Goal: Transaction & Acquisition: Book appointment/travel/reservation

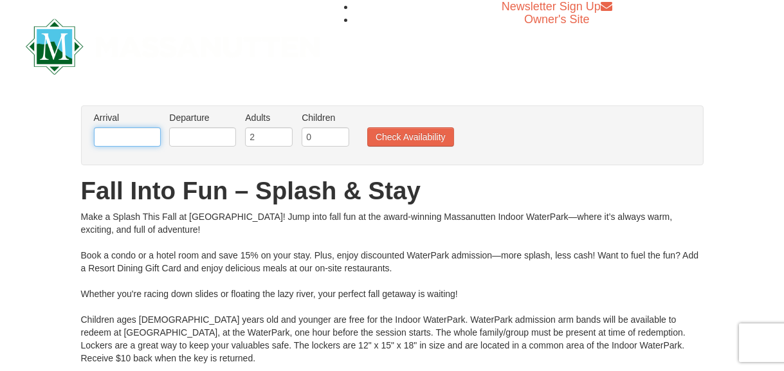
click at [111, 135] on input "text" at bounding box center [127, 136] width 67 height 19
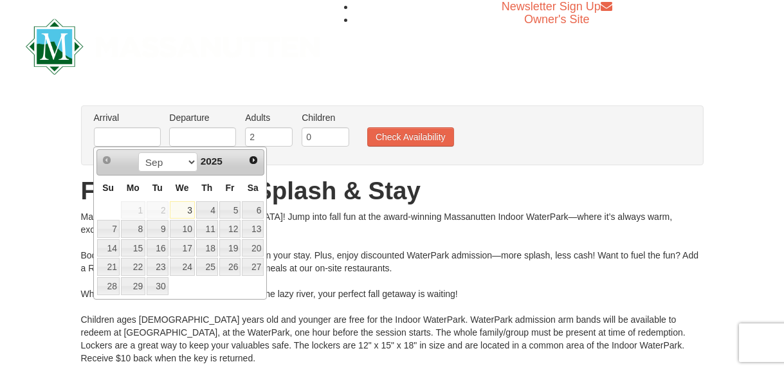
click at [253, 163] on span "Next" at bounding box center [253, 160] width 10 height 10
click at [109, 232] on link "5" at bounding box center [108, 229] width 23 height 18
type input "[DATE]"
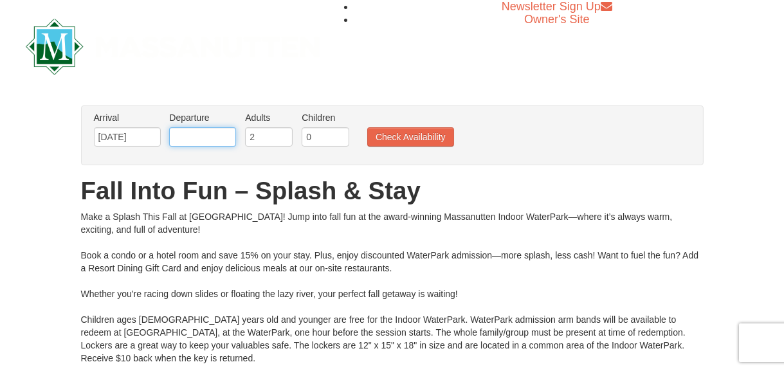
click at [217, 143] on input "text" at bounding box center [202, 136] width 67 height 19
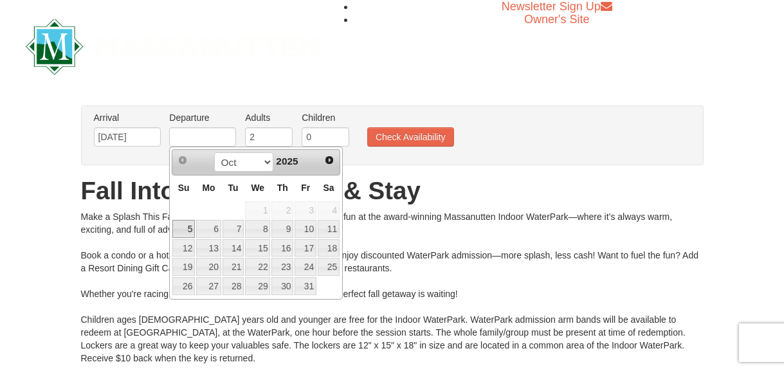
click at [234, 231] on link "7" at bounding box center [234, 229] width 22 height 18
type input "[DATE]"
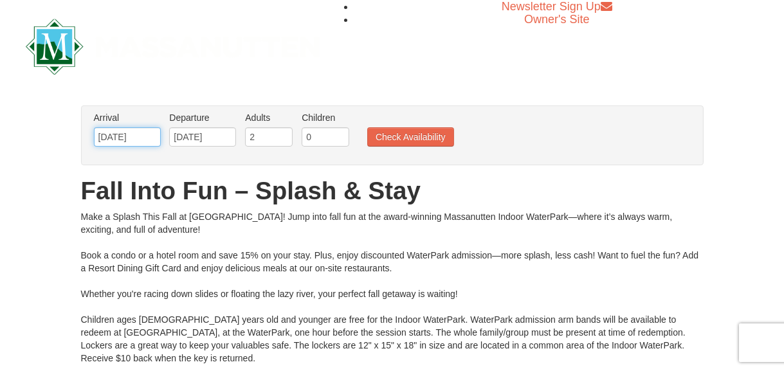
click at [127, 138] on input "[DATE]" at bounding box center [127, 136] width 67 height 19
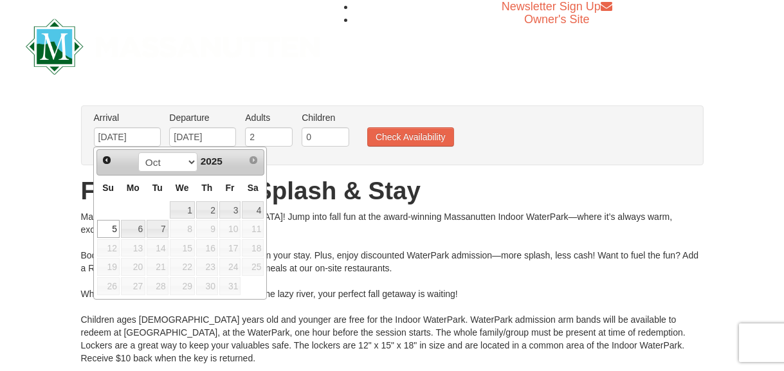
click at [255, 214] on link "4" at bounding box center [253, 210] width 22 height 18
type input "[DATE]"
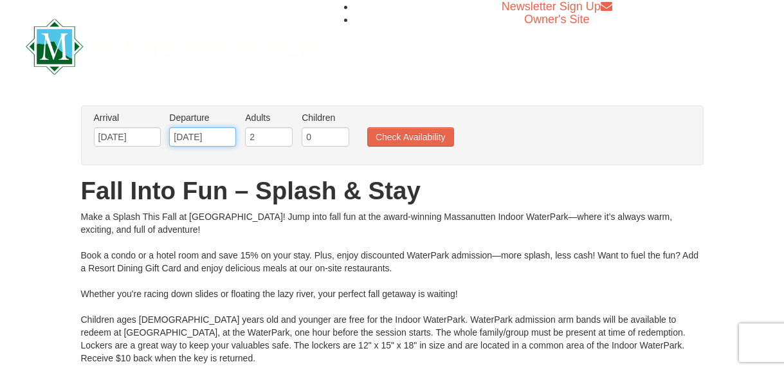
click at [205, 141] on input "[DATE]" at bounding box center [202, 136] width 67 height 19
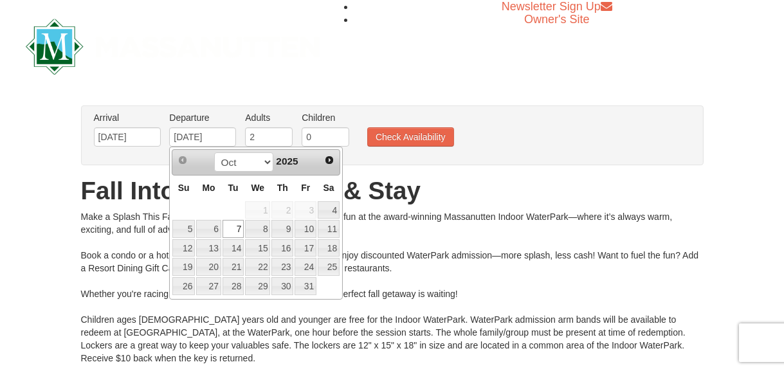
click at [216, 228] on link "6" at bounding box center [208, 229] width 24 height 18
type input "[DATE]"
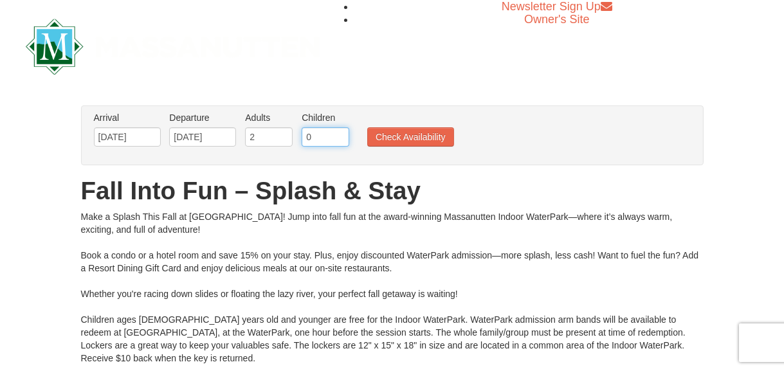
click at [342, 140] on input "0" at bounding box center [326, 136] width 48 height 19
type input "2"
click at [416, 142] on button "Check Availability" at bounding box center [410, 136] width 87 height 19
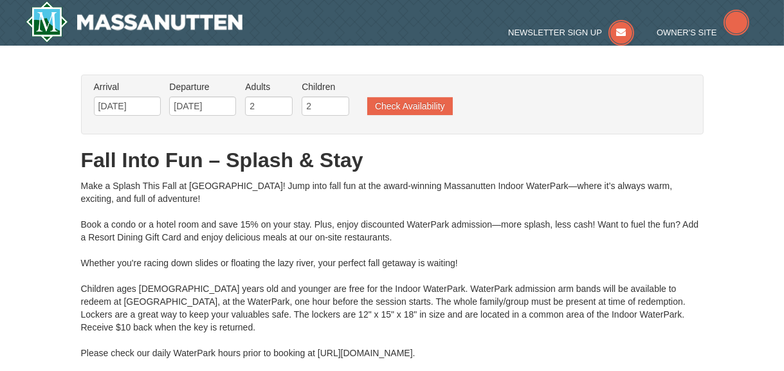
type input "[DATE]"
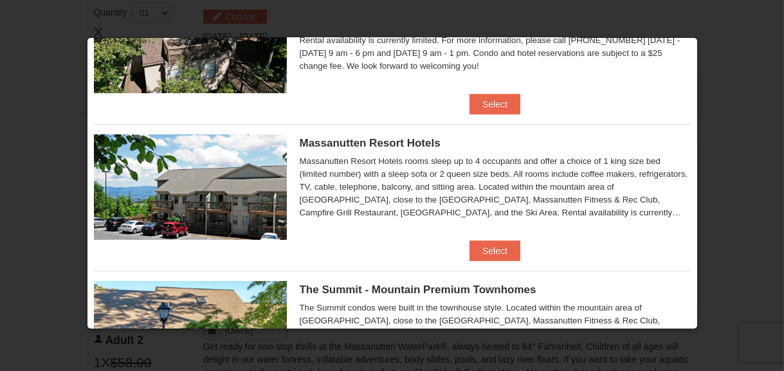
scroll to position [330, 0]
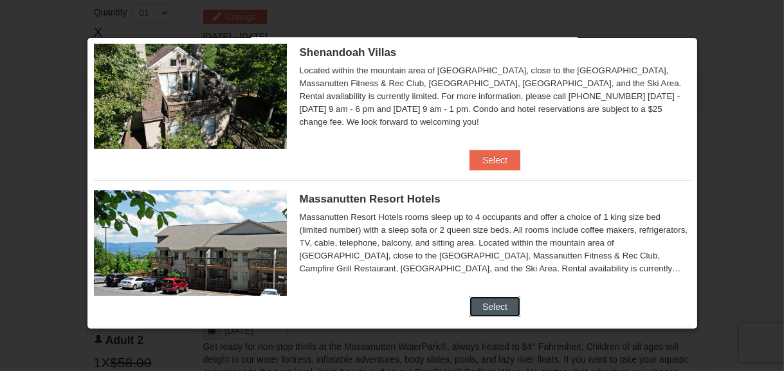
click at [497, 311] on button "Select" at bounding box center [495, 307] width 51 height 21
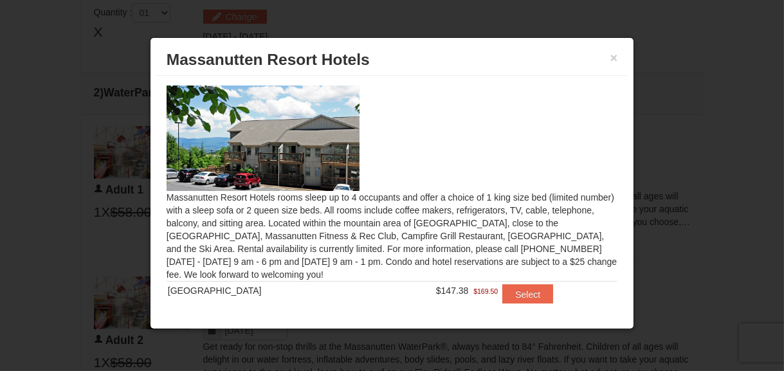
scroll to position [26, 0]
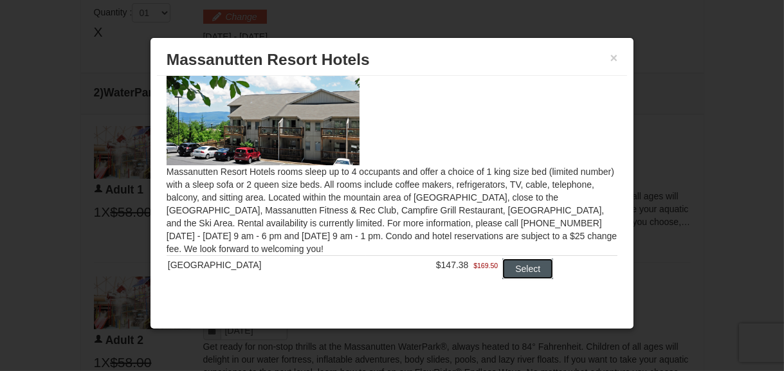
click at [514, 271] on button "Select" at bounding box center [527, 269] width 51 height 21
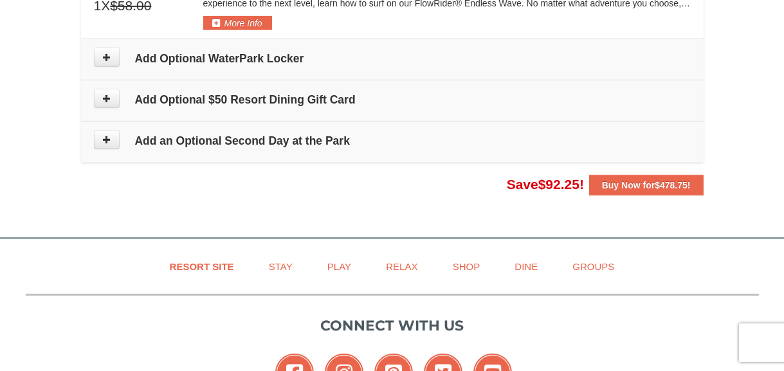
scroll to position [1266, 0]
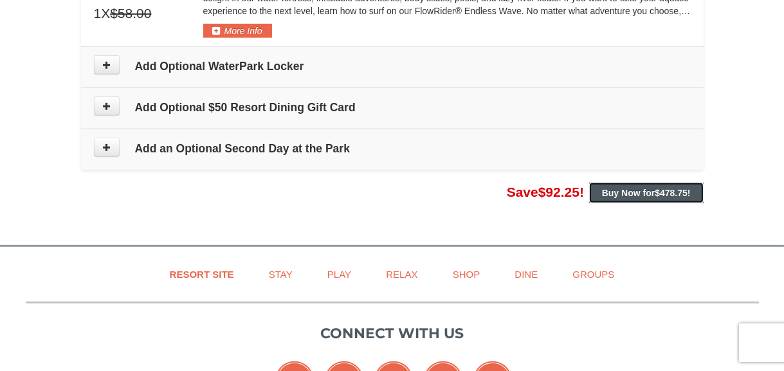
click at [676, 197] on button "Buy Now for $478.75 !" at bounding box center [646, 193] width 115 height 21
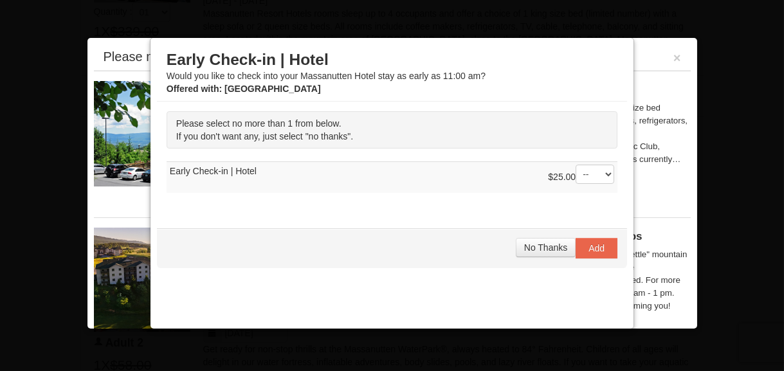
scroll to position [602, 0]
click at [540, 249] on span "No Thanks" at bounding box center [545, 248] width 43 height 10
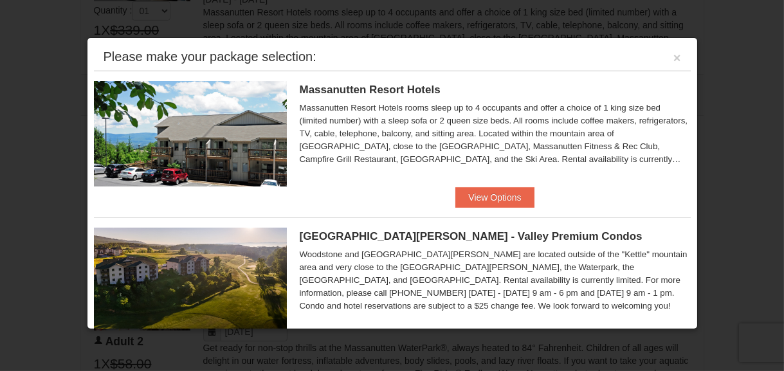
scroll to position [540, 0]
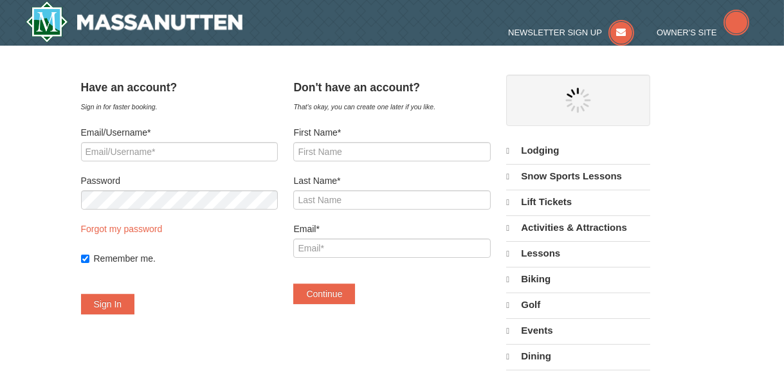
select select "9"
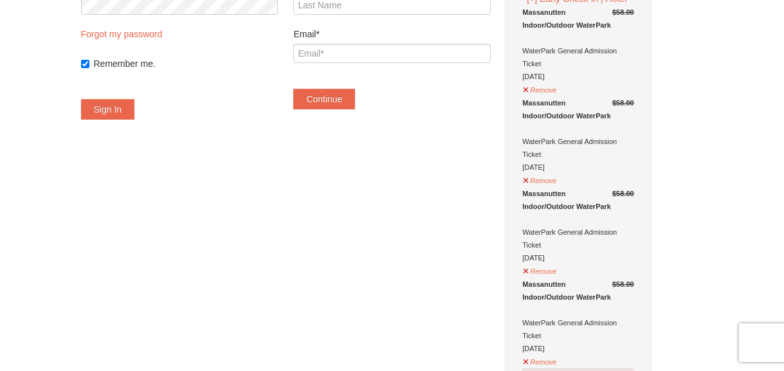
scroll to position [194, 0]
